Goal: Transaction & Acquisition: Purchase product/service

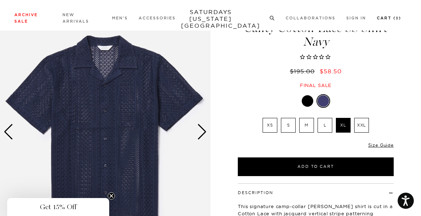
click at [385, 19] on link "Cart ( 3 )" at bounding box center [388, 18] width 24 height 4
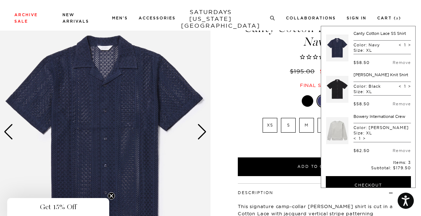
click at [338, 135] on link at bounding box center [337, 131] width 22 height 34
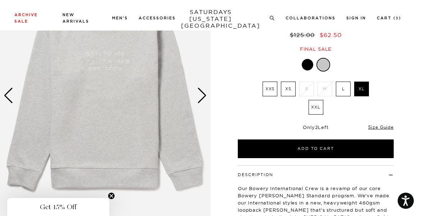
scroll to position [72, 0]
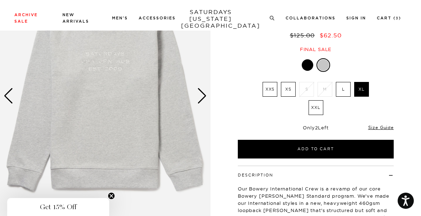
click at [201, 105] on img at bounding box center [105, 95] width 210 height 263
click at [201, 98] on div "Next slide" at bounding box center [202, 96] width 10 height 16
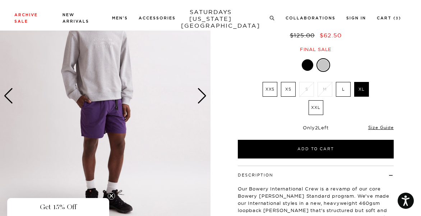
click at [201, 98] on div "Next slide" at bounding box center [202, 96] width 10 height 16
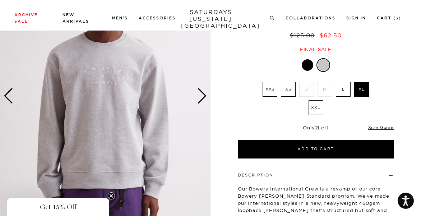
click at [201, 98] on div "Next slide" at bounding box center [202, 96] width 10 height 16
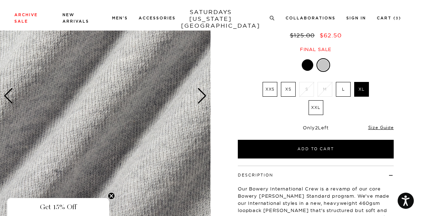
click at [201, 98] on div "Next slide" at bounding box center [202, 96] width 10 height 16
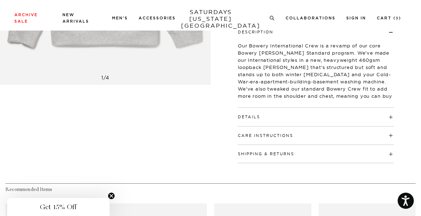
scroll to position [215, 0]
click at [272, 118] on h4 "Details" at bounding box center [316, 113] width 156 height 12
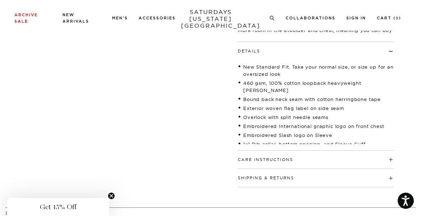
scroll to position [287, 0]
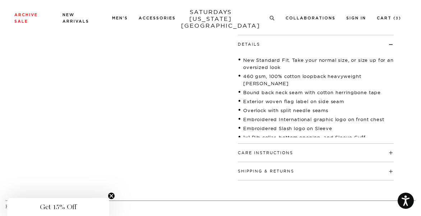
click at [266, 150] on h4 "Care Instructions" at bounding box center [316, 150] width 156 height 12
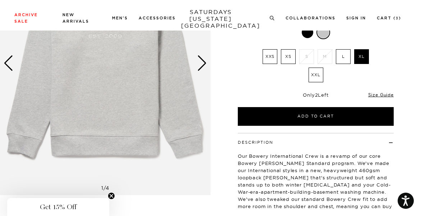
scroll to position [108, 0]
